Goal: Check status: Check status

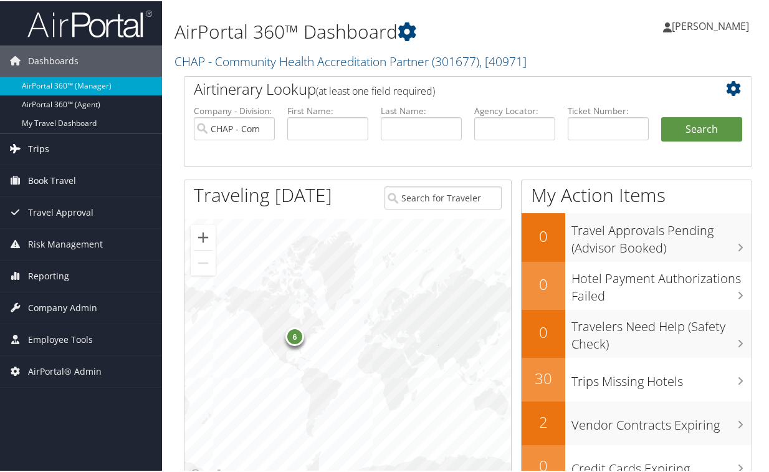
click at [44, 144] on span "Trips" at bounding box center [38, 147] width 21 height 31
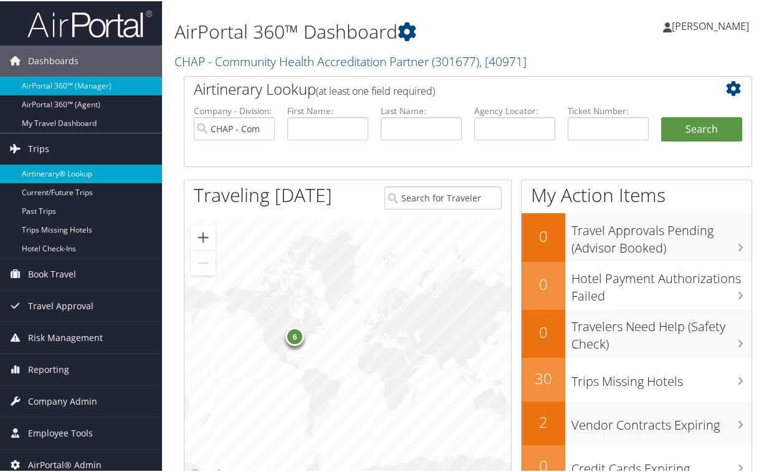
click at [53, 168] on link "Airtinerary® Lookup" at bounding box center [81, 172] width 162 height 19
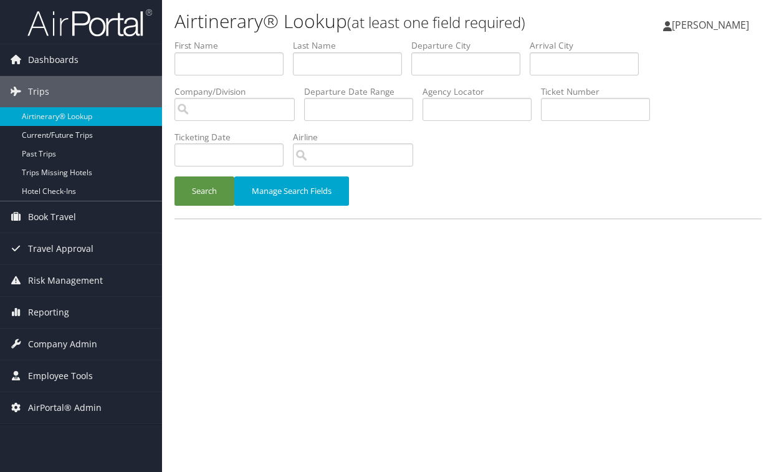
drag, startPoint x: 289, startPoint y: 294, endPoint x: 281, endPoint y: 300, distance: 9.9
click at [286, 296] on div "Airtinerary® Lookup (at least one field required) Margaret Kane Margaret Kane M…" at bounding box center [468, 236] width 612 height 472
click at [440, 109] on input "text" at bounding box center [477, 109] width 109 height 23
click at [339, 150] on input "search" at bounding box center [353, 154] width 120 height 23
type input "dl"
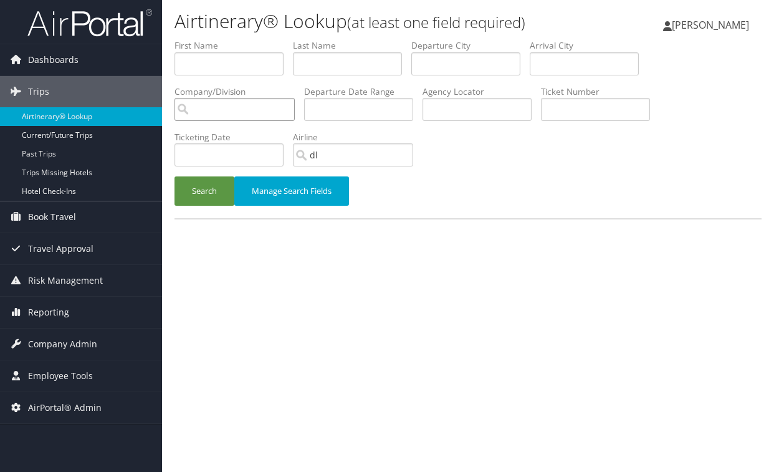
click at [254, 105] on input "search" at bounding box center [235, 109] width 120 height 23
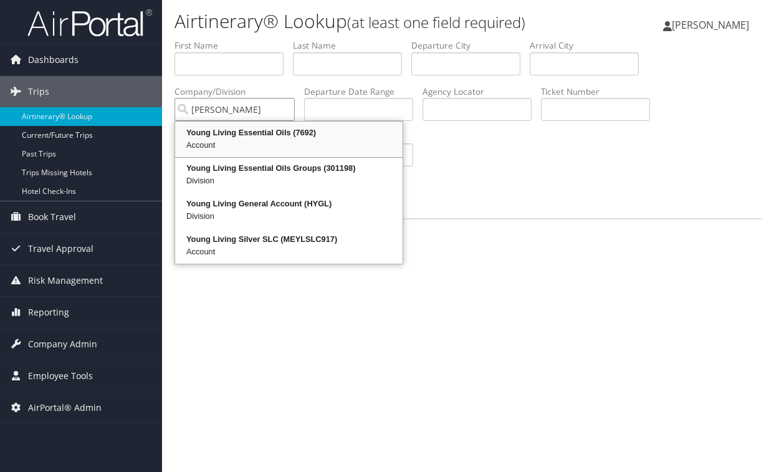
click at [266, 136] on div "Young Living Essential Oils (7692)" at bounding box center [289, 133] width 224 height 12
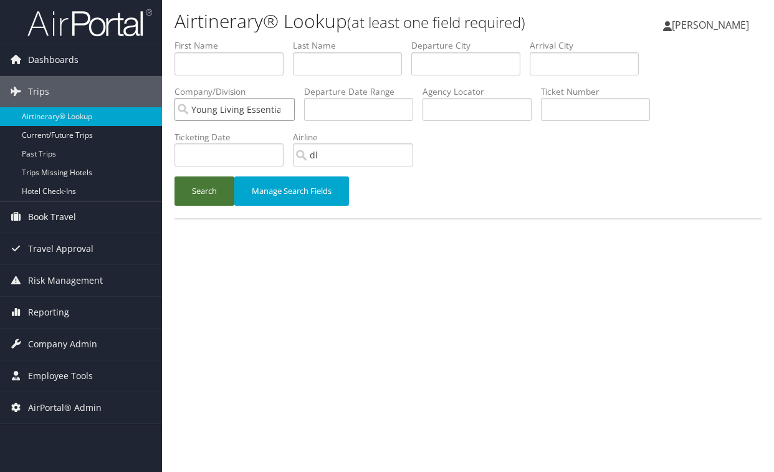
type input "Young Living Essential Oils"
click at [204, 194] on button "Search" at bounding box center [205, 190] width 60 height 29
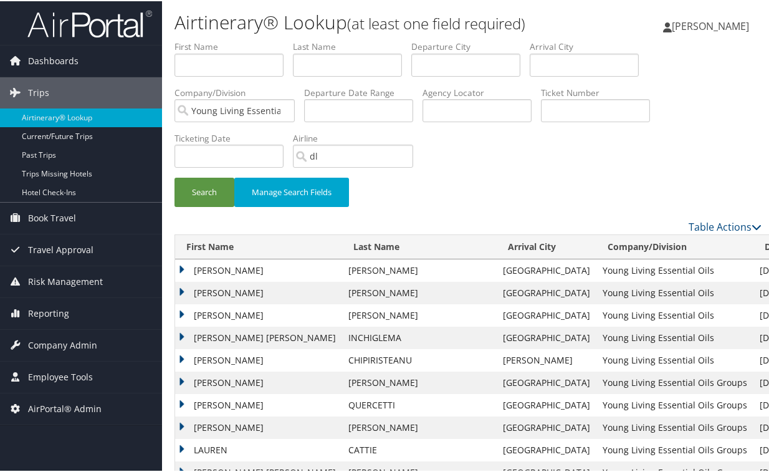
drag, startPoint x: 244, startPoint y: 224, endPoint x: 256, endPoint y: 219, distance: 13.1
click at [244, 224] on div "Table Actions" at bounding box center [468, 225] width 606 height 15
click at [382, 196] on div "Search Manage Search Fields" at bounding box center [468, 197] width 606 height 42
click at [346, 62] on input "text" at bounding box center [347, 63] width 109 height 23
type input "tarcuta"
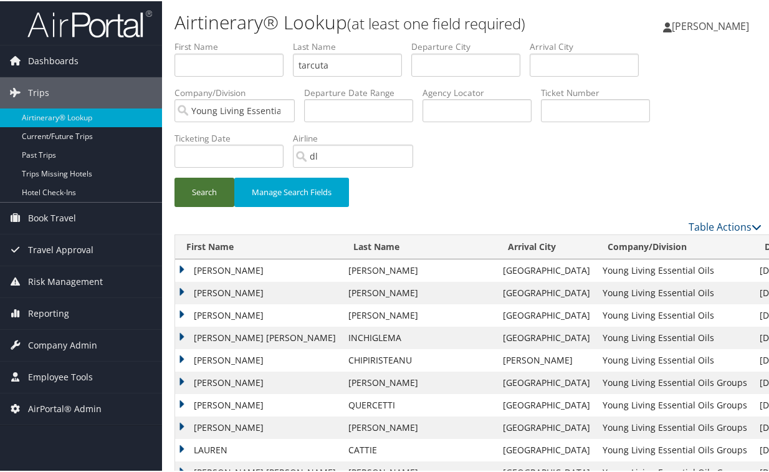
click at [196, 193] on button "Search" at bounding box center [205, 190] width 60 height 29
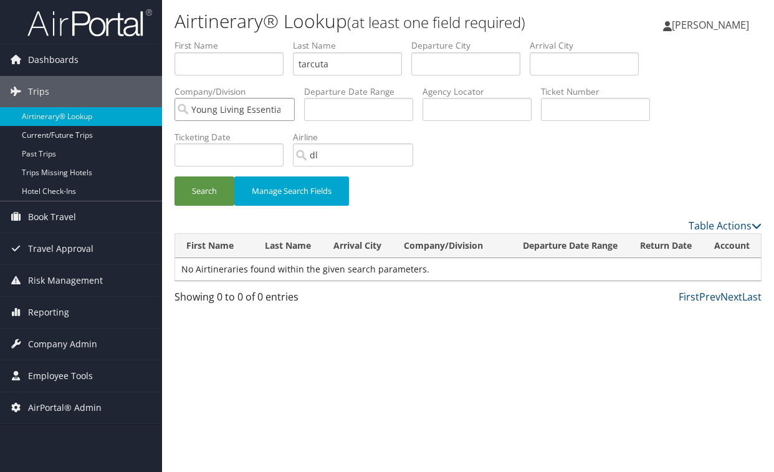
click at [257, 107] on input "Young Living Essential Oils" at bounding box center [235, 109] width 120 height 23
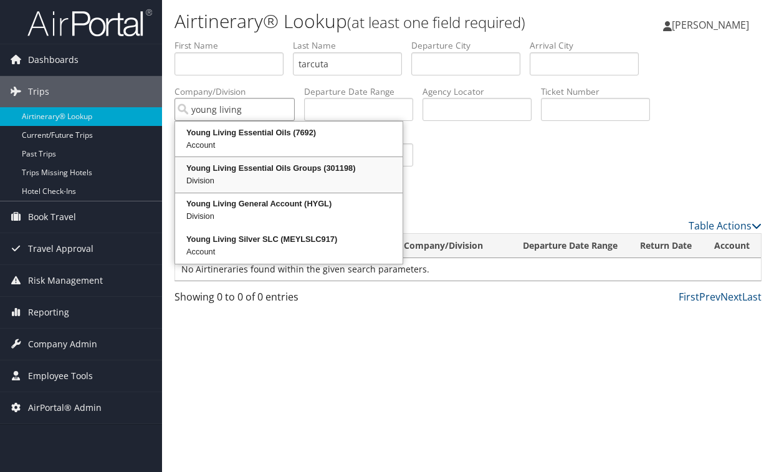
click at [264, 185] on div "Division" at bounding box center [289, 181] width 224 height 12
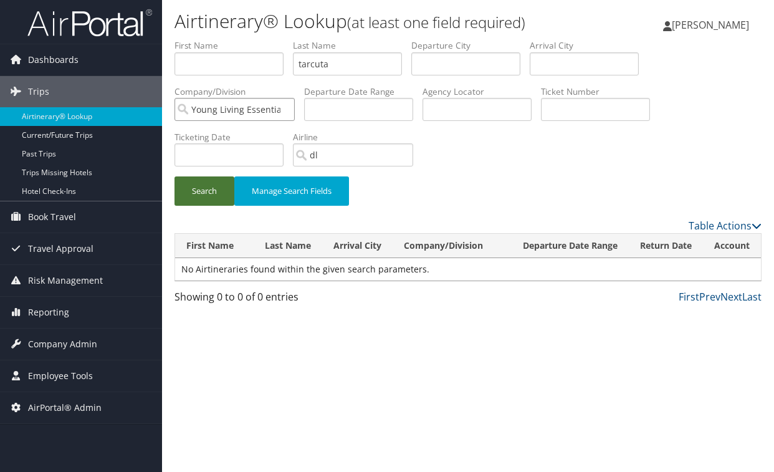
type input "Young Living Essential Oils Groups"
click at [195, 191] on button "Search" at bounding box center [205, 190] width 60 height 29
click at [345, 147] on input "dl" at bounding box center [353, 154] width 120 height 23
click at [201, 191] on button "Search" at bounding box center [205, 190] width 60 height 29
click at [345, 340] on div "Airtinerary® Lookup (at least one field required) Margaret Kane Margaret Kane M…" at bounding box center [468, 236] width 612 height 472
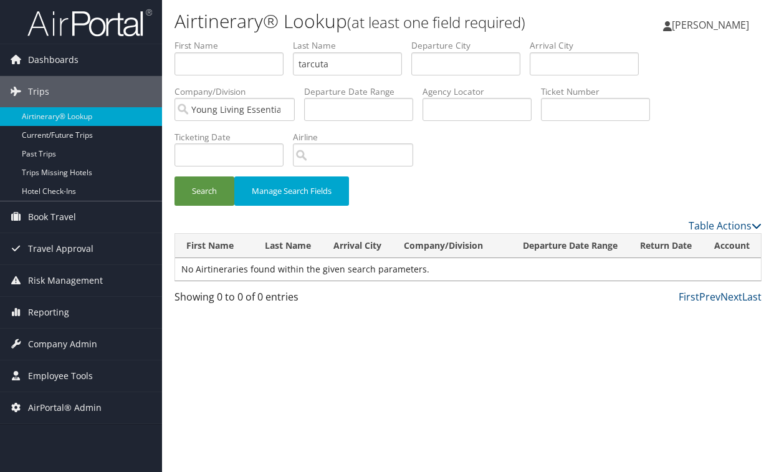
click at [210, 345] on div "Airtinerary® Lookup (at least one field required) Margaret Kane Margaret Kane M…" at bounding box center [468, 236] width 612 height 472
click at [282, 112] on input "Young Living Essential Oils Groups" at bounding box center [235, 109] width 120 height 23
click at [209, 193] on button "Search" at bounding box center [205, 190] width 60 height 29
click at [354, 60] on input "tarcuta" at bounding box center [347, 63] width 109 height 23
click at [175, 176] on button "Search" at bounding box center [205, 190] width 60 height 29
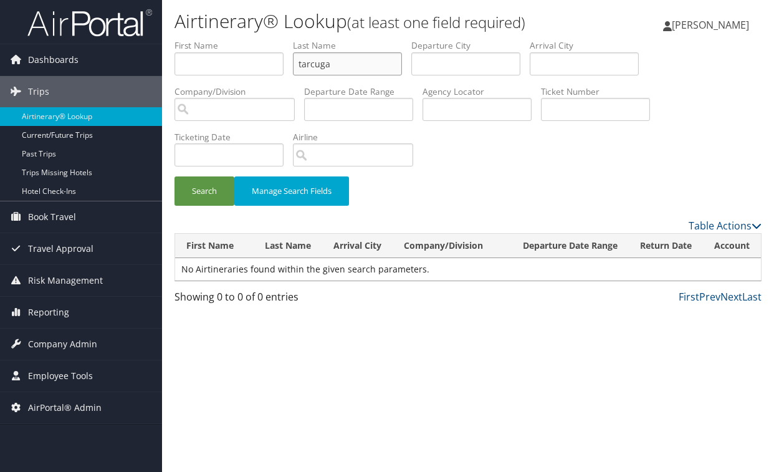
click at [354, 60] on input "tarcuga" at bounding box center [347, 63] width 109 height 23
type input "tar"
click at [252, 105] on input "search" at bounding box center [235, 109] width 120 height 23
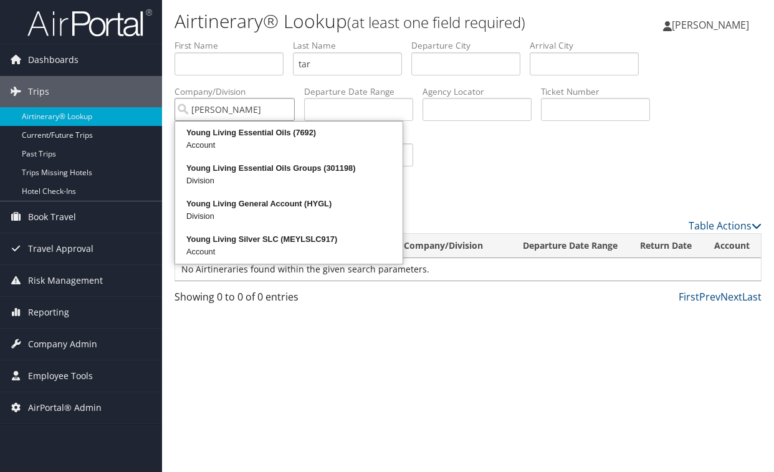
type input "young liv"
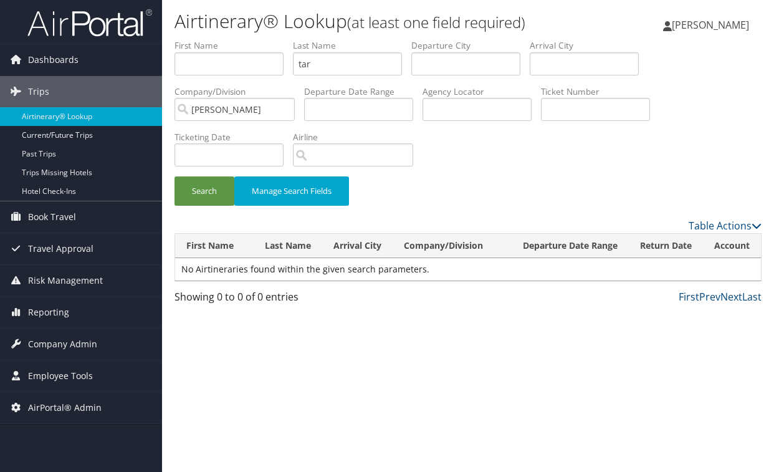
click at [297, 378] on div "Airtinerary® Lookup (at least one field required) Margaret Kane Margaret Kane M…" at bounding box center [468, 236] width 612 height 472
click at [403, 382] on div "Airtinerary® Lookup (at least one field required) Margaret Kane Margaret Kane M…" at bounding box center [468, 236] width 612 height 472
drag, startPoint x: 325, startPoint y: 65, endPoint x: 334, endPoint y: 64, distance: 8.2
click at [327, 64] on input "tar" at bounding box center [347, 63] width 109 height 23
type input "t"
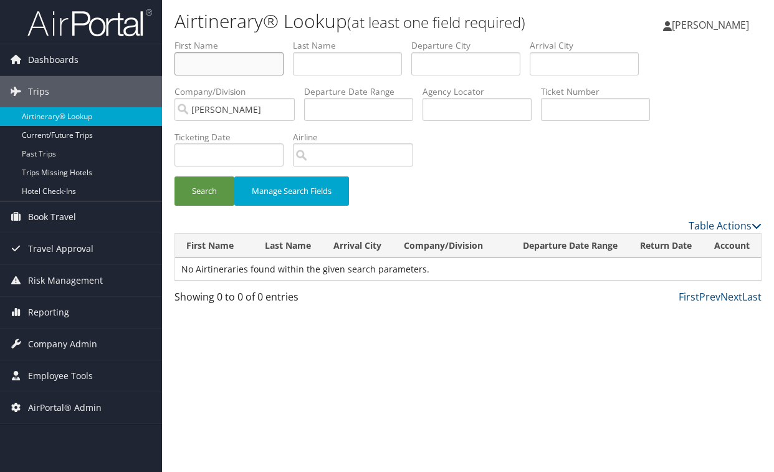
click at [213, 65] on input "text" at bounding box center [229, 63] width 109 height 23
type input "maria"
click at [283, 112] on input "young liv" at bounding box center [235, 109] width 120 height 23
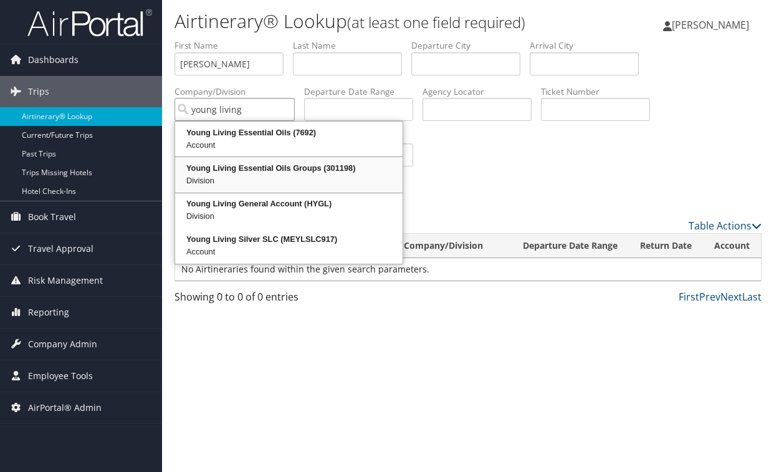
click at [276, 163] on div "Young Living Essential Oils Groups (301198)" at bounding box center [289, 168] width 224 height 12
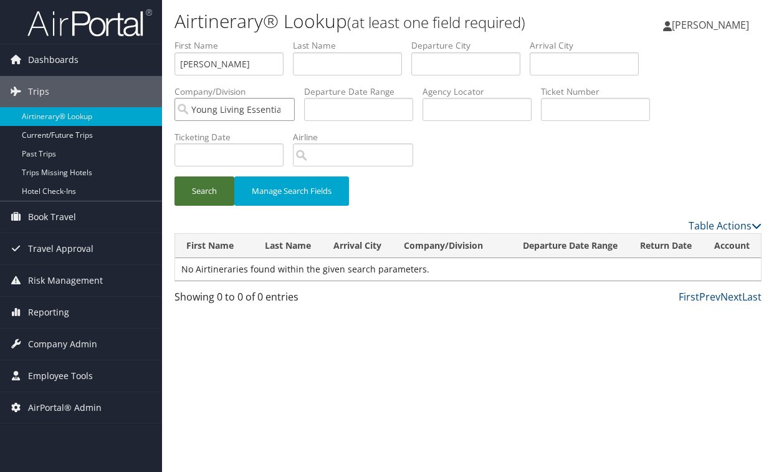
type input "Young Living Essential Oils Groups"
click at [201, 198] on button "Search" at bounding box center [205, 190] width 60 height 29
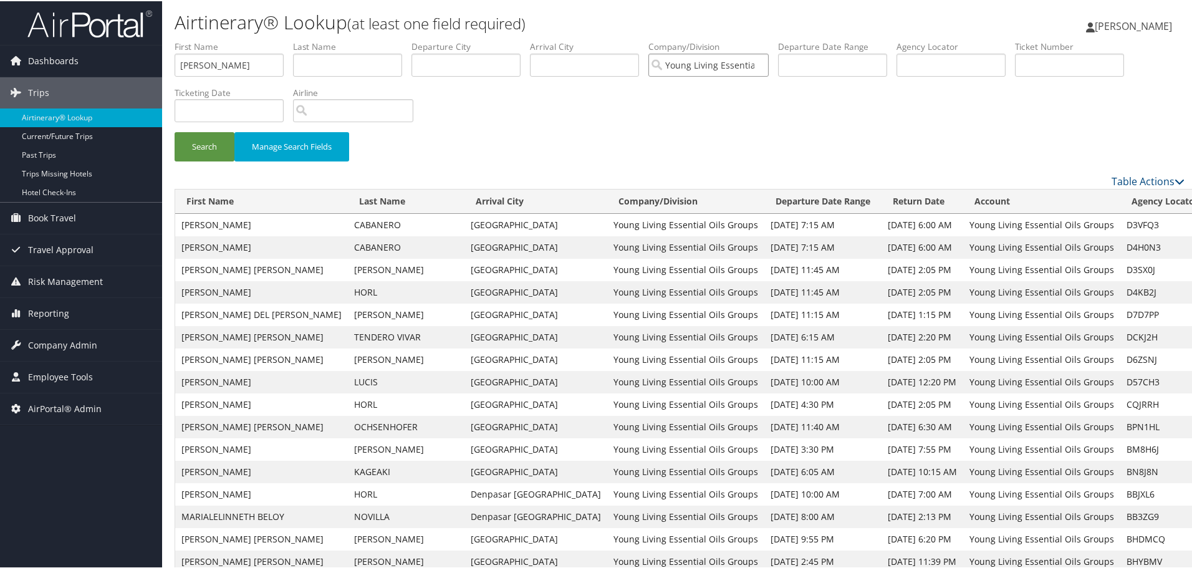
click at [739, 64] on input "Young Living Essential Oils Groups" at bounding box center [708, 63] width 120 height 23
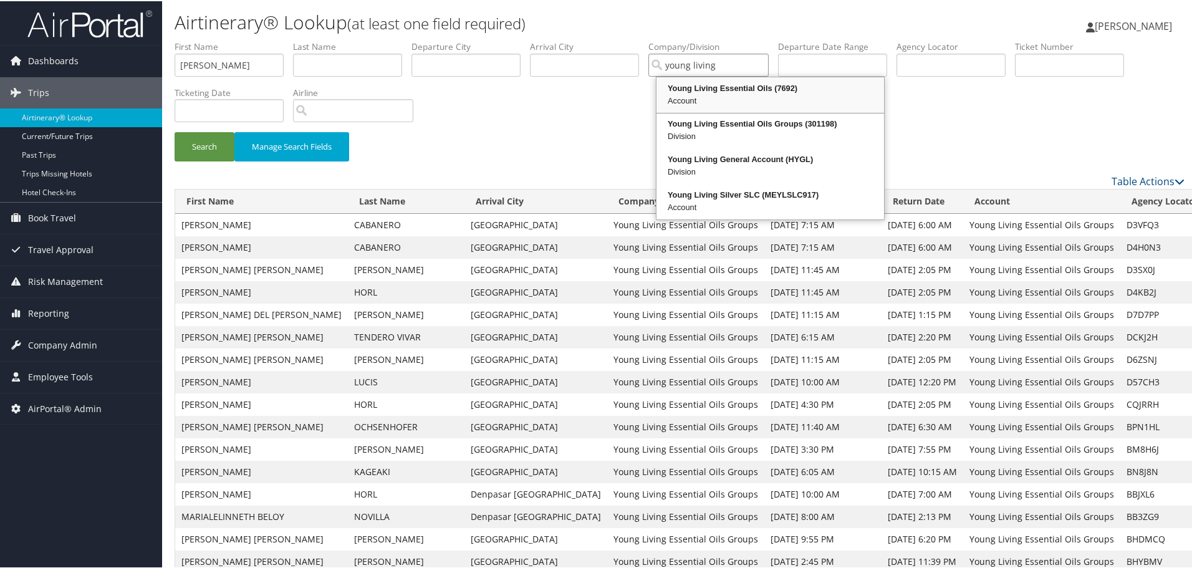
click at [728, 87] on div "Young Living Essential Oils (7692)" at bounding box center [770, 87] width 224 height 12
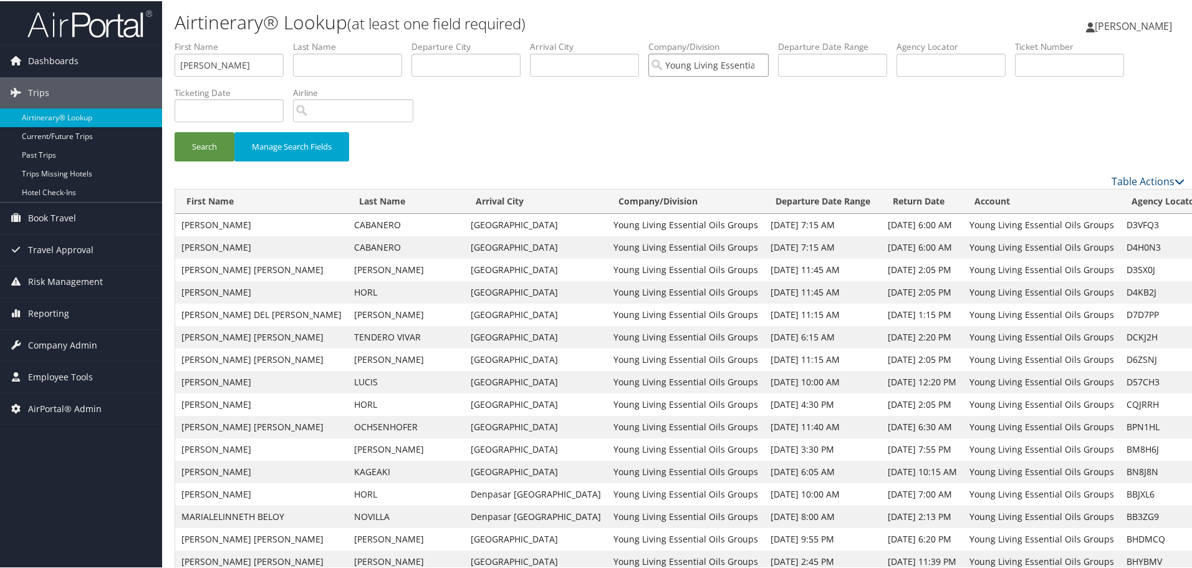
type input "Young Living Essential Oils"
click at [592, 127] on div "Search Manage Search Fields" at bounding box center [679, 105] width 1029 height 133
click at [195, 150] on button "Search" at bounding box center [205, 145] width 60 height 29
click at [714, 66] on input "Young Living Essential Oils" at bounding box center [708, 63] width 120 height 23
click at [774, 64] on input "text" at bounding box center [832, 63] width 109 height 23
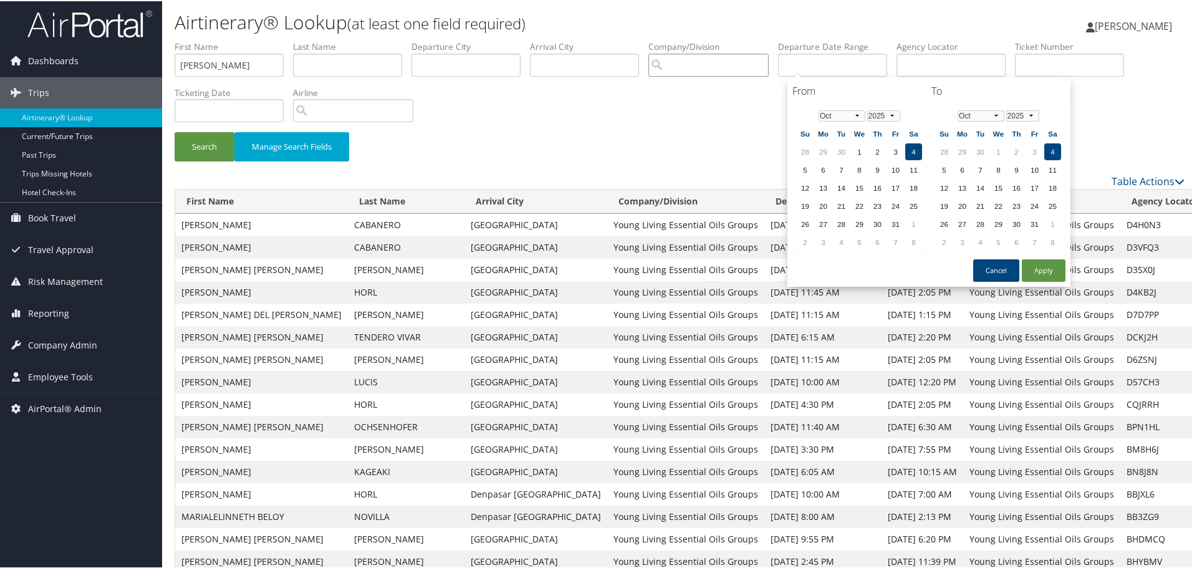
click at [681, 64] on input "search" at bounding box center [708, 63] width 120 height 23
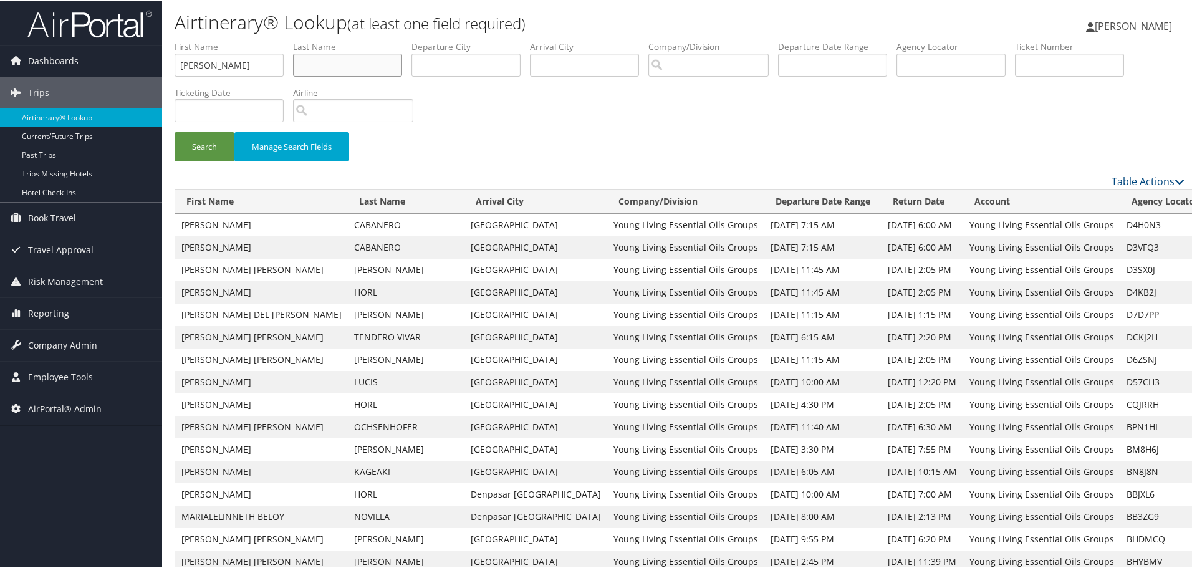
click at [337, 65] on input "text" at bounding box center [347, 63] width 109 height 23
click at [582, 95] on div "Search Manage Search Fields" at bounding box center [679, 105] width 1029 height 133
click at [340, 70] on input "text" at bounding box center [347, 63] width 109 height 23
type input "Tarcuta"
click at [343, 89] on label "Airline" at bounding box center [358, 91] width 130 height 12
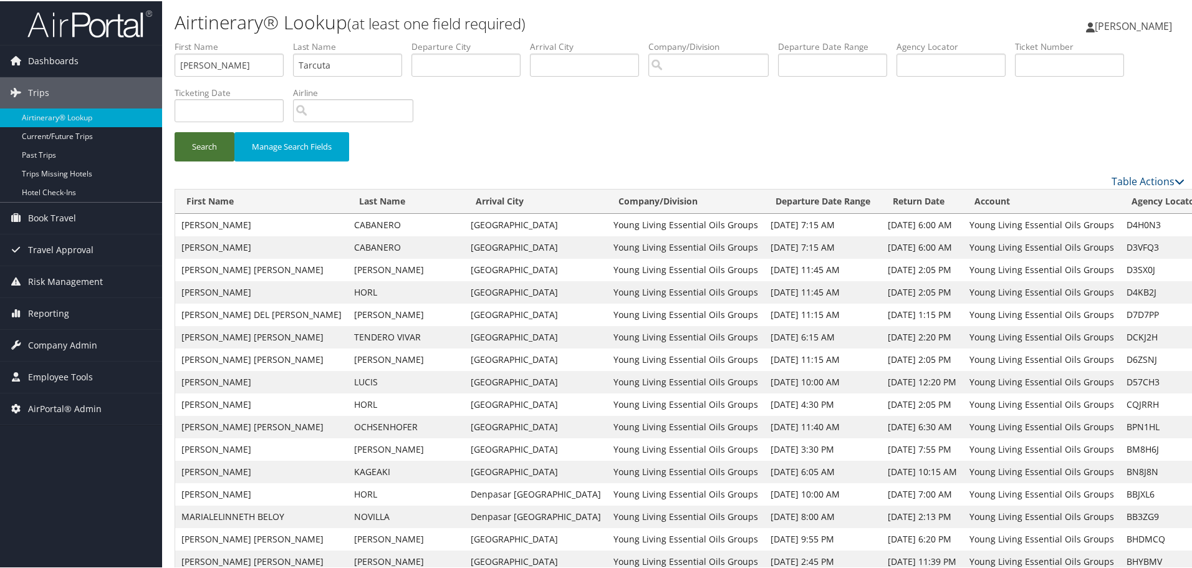
click at [194, 149] on button "Search" at bounding box center [205, 145] width 60 height 29
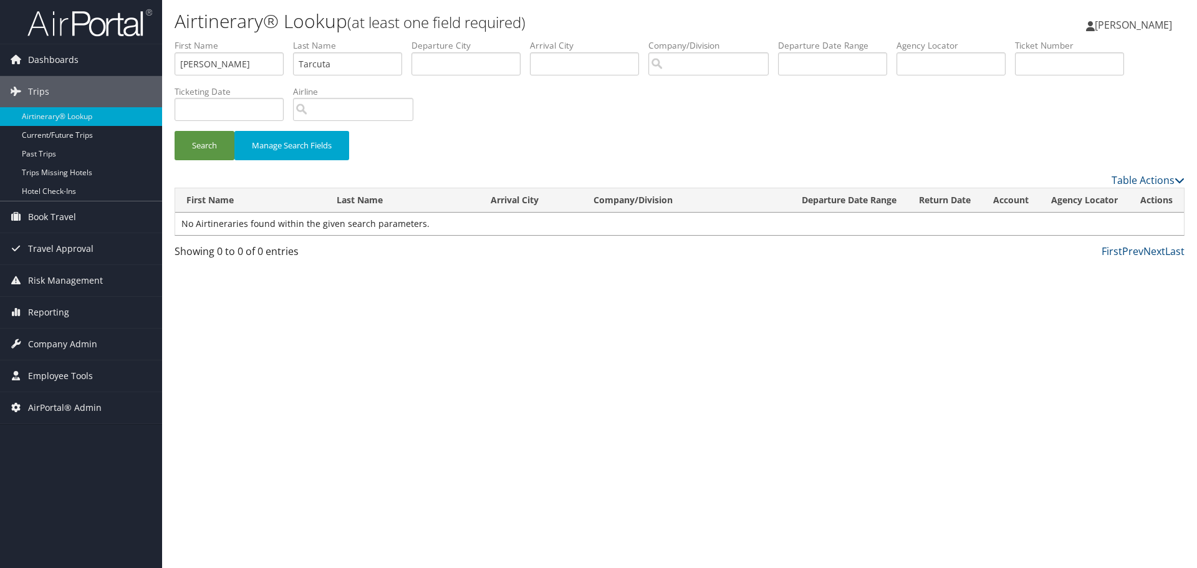
click at [479, 123] on div "Search Manage Search Fields" at bounding box center [679, 105] width 1029 height 133
click at [352, 61] on input "Tarcuta" at bounding box center [347, 63] width 109 height 23
click at [229, 66] on input "maria" at bounding box center [229, 63] width 109 height 23
type input "maria"
click at [360, 64] on input "Tarcuta" at bounding box center [347, 63] width 109 height 23
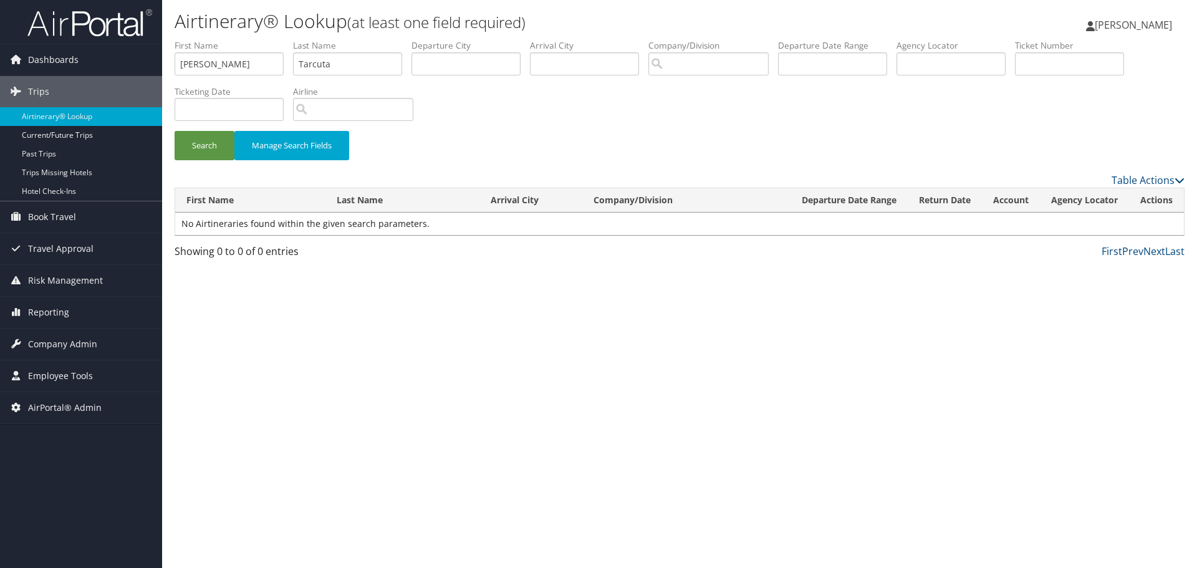
click at [519, 117] on div "Search Manage Search Fields" at bounding box center [679, 105] width 1029 height 133
click at [191, 145] on button "Search" at bounding box center [205, 145] width 60 height 29
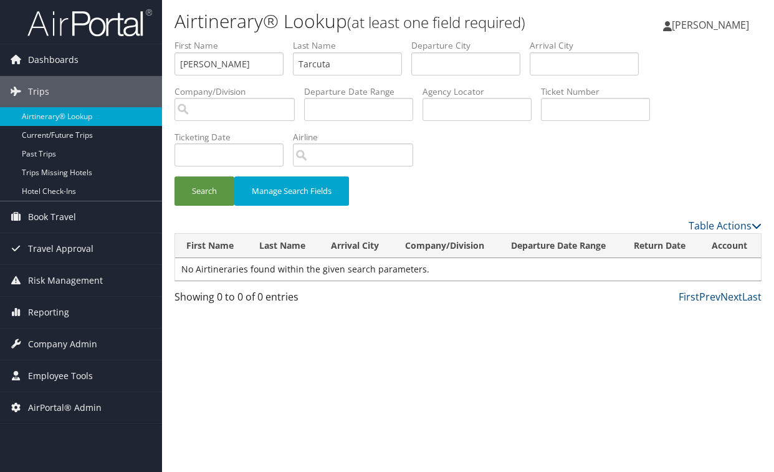
click at [299, 380] on div "Airtinerary® Lookup (at least one field required) Margaret Kane Margaret Kane M…" at bounding box center [468, 236] width 612 height 472
drag, startPoint x: 349, startPoint y: 69, endPoint x: 341, endPoint y: 69, distance: 7.5
click at [341, 69] on input "Tarcuta" at bounding box center [347, 63] width 109 height 23
drag, startPoint x: 235, startPoint y: 68, endPoint x: 115, endPoint y: 74, distance: 120.5
click at [115, 74] on div "Dashboards AirPortal 360™ (Manager) AirPortal 360™ (Agent) My Travel Dashboard …" at bounding box center [387, 236] width 774 height 472
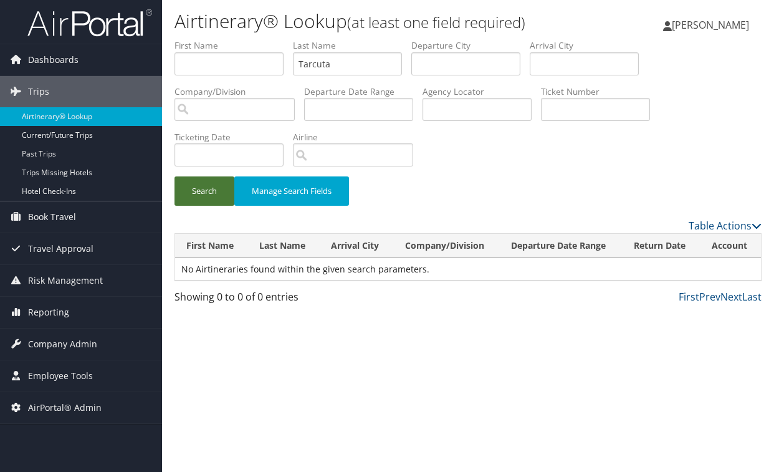
click at [206, 188] on button "Search" at bounding box center [205, 190] width 60 height 29
click at [474, 174] on div "Search Manage Search Fields" at bounding box center [468, 128] width 606 height 179
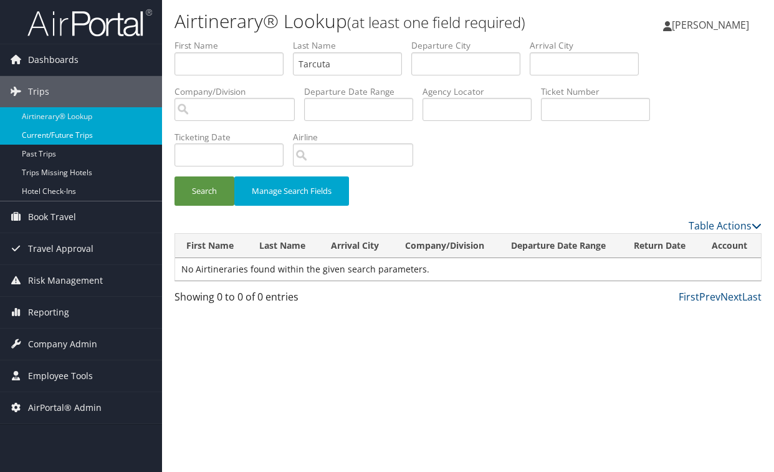
click at [53, 128] on link "Current/Future Trips" at bounding box center [81, 135] width 162 height 19
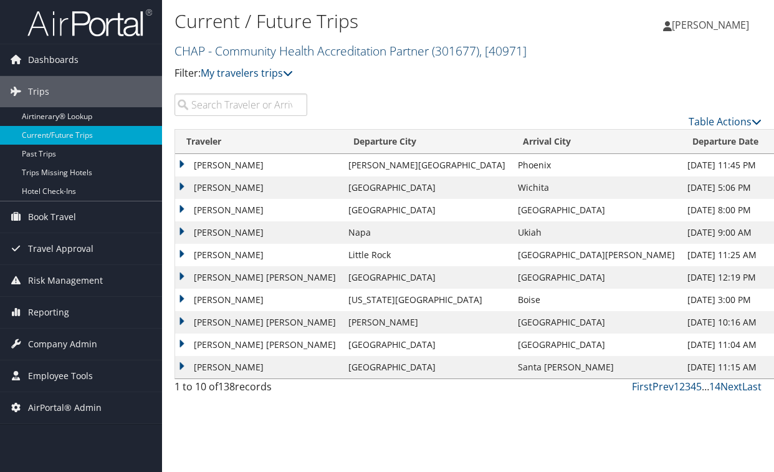
click at [351, 54] on link "CHAP - Community Health Accreditation Partner ( 301677 ) , [ 40971 ]" at bounding box center [351, 50] width 352 height 17
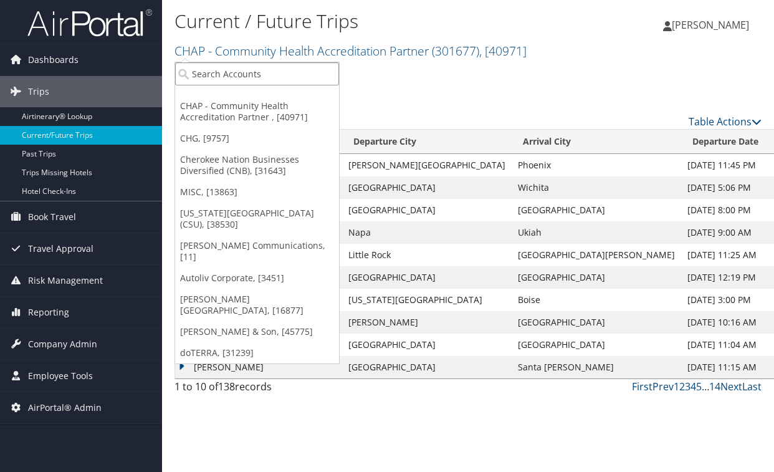
click at [286, 74] on input "search" at bounding box center [257, 73] width 164 height 23
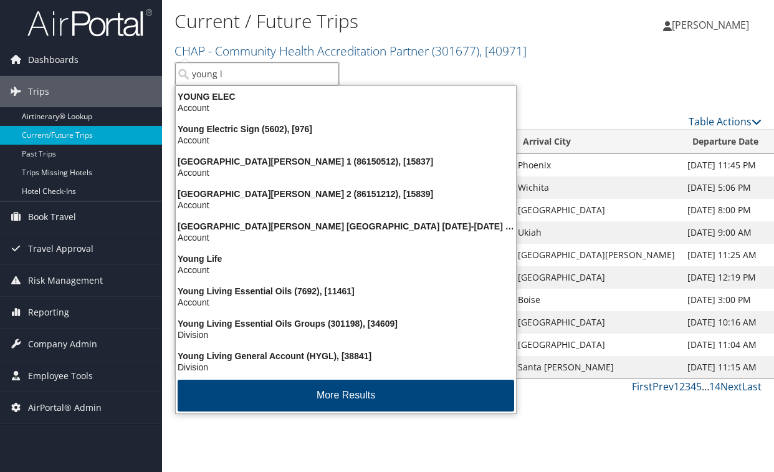
type input "young li"
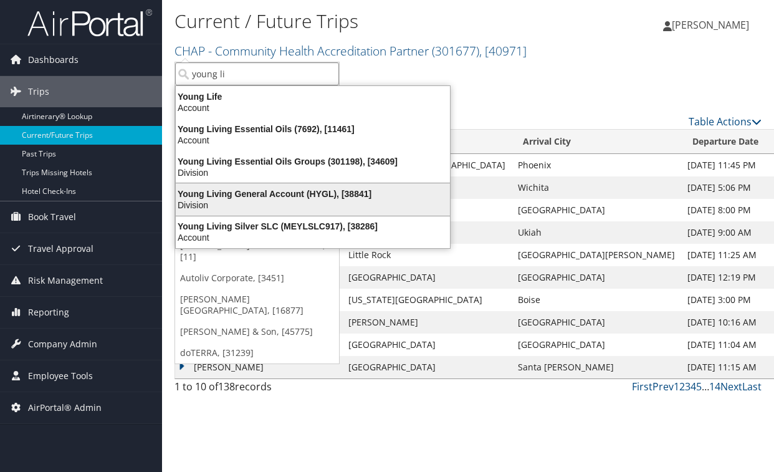
click at [289, 198] on div "Young Living General Account (HYGL), [38841]" at bounding box center [312, 193] width 289 height 11
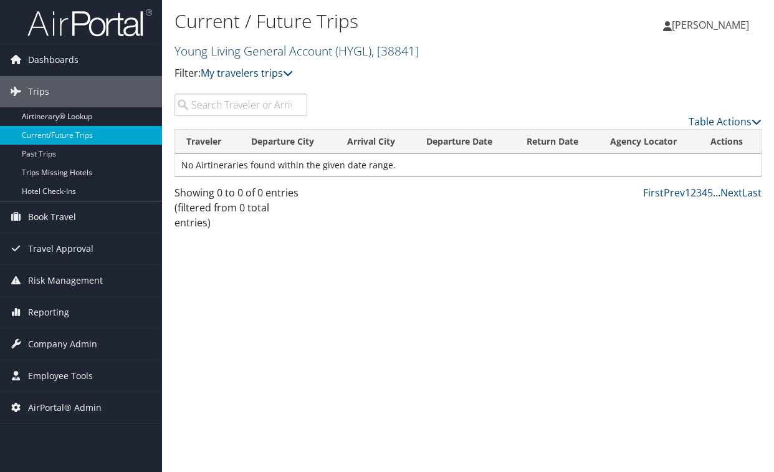
click at [371, 52] on span "( HYGL )" at bounding box center [353, 50] width 36 height 17
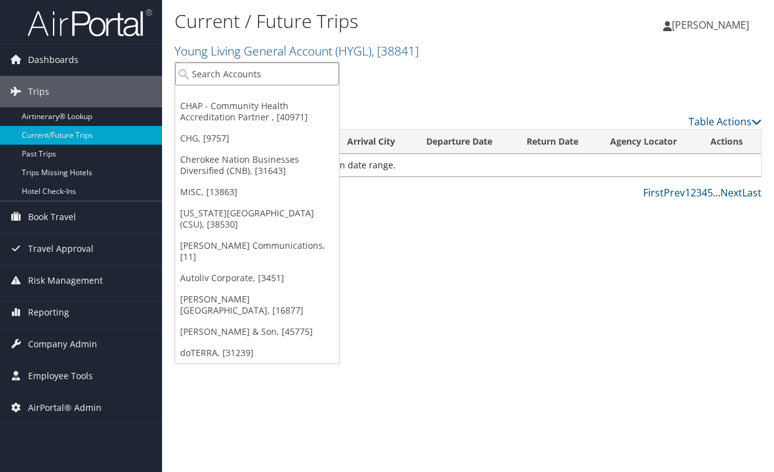
click at [299, 80] on input "search" at bounding box center [257, 73] width 164 height 23
type input "young living"
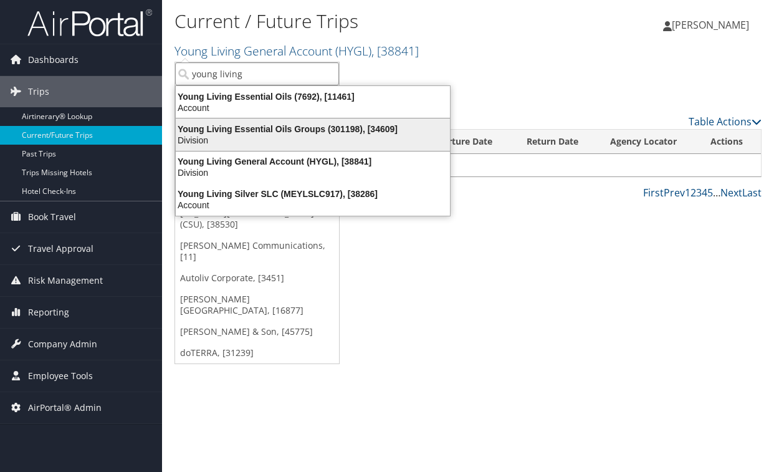
click at [311, 142] on div "Division" at bounding box center [312, 140] width 289 height 11
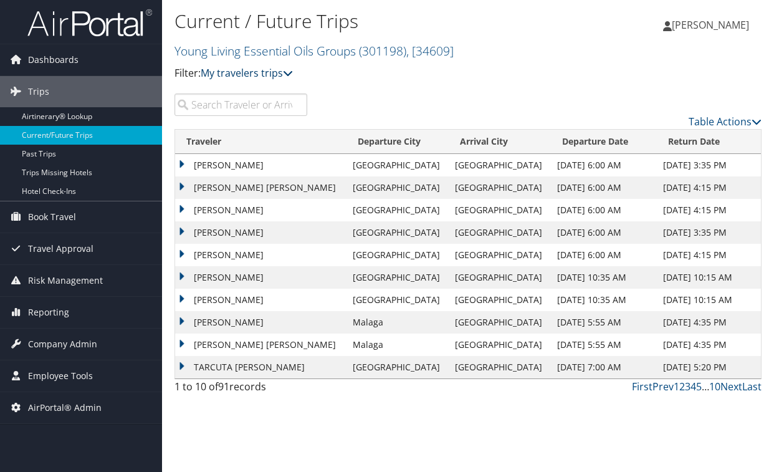
click at [287, 75] on icon at bounding box center [288, 73] width 10 height 10
click at [435, 91] on div "Current / Future Trips Young Living Essential Oils Groups ( 301198 ) , [ 34609 …" at bounding box center [371, 49] width 392 height 87
click at [183, 370] on td "TARCUTA [PERSON_NAME]" at bounding box center [260, 367] width 171 height 22
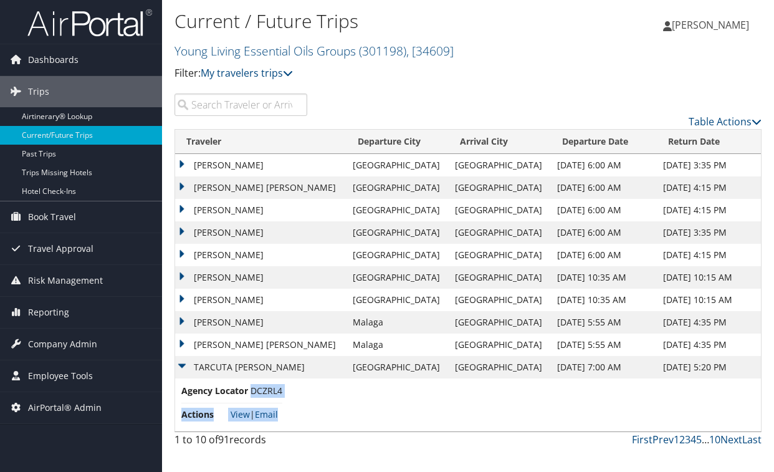
drag, startPoint x: 287, startPoint y: 390, endPoint x: 253, endPoint y: 395, distance: 34.7
click at [253, 395] on td "Agency Locator DCZRL4 Actions View | Email" at bounding box center [468, 404] width 586 height 53
click at [277, 392] on span "DCZRL4" at bounding box center [267, 391] width 32 height 12
click at [281, 390] on span "DCZRL4" at bounding box center [267, 391] width 32 height 12
click at [323, 88] on div "Current / Future Trips Young Living Essential Oils Groups ( 301198 ) , [ 34609 …" at bounding box center [371, 49] width 392 height 87
